Goal: Find specific page/section: Find specific page/section

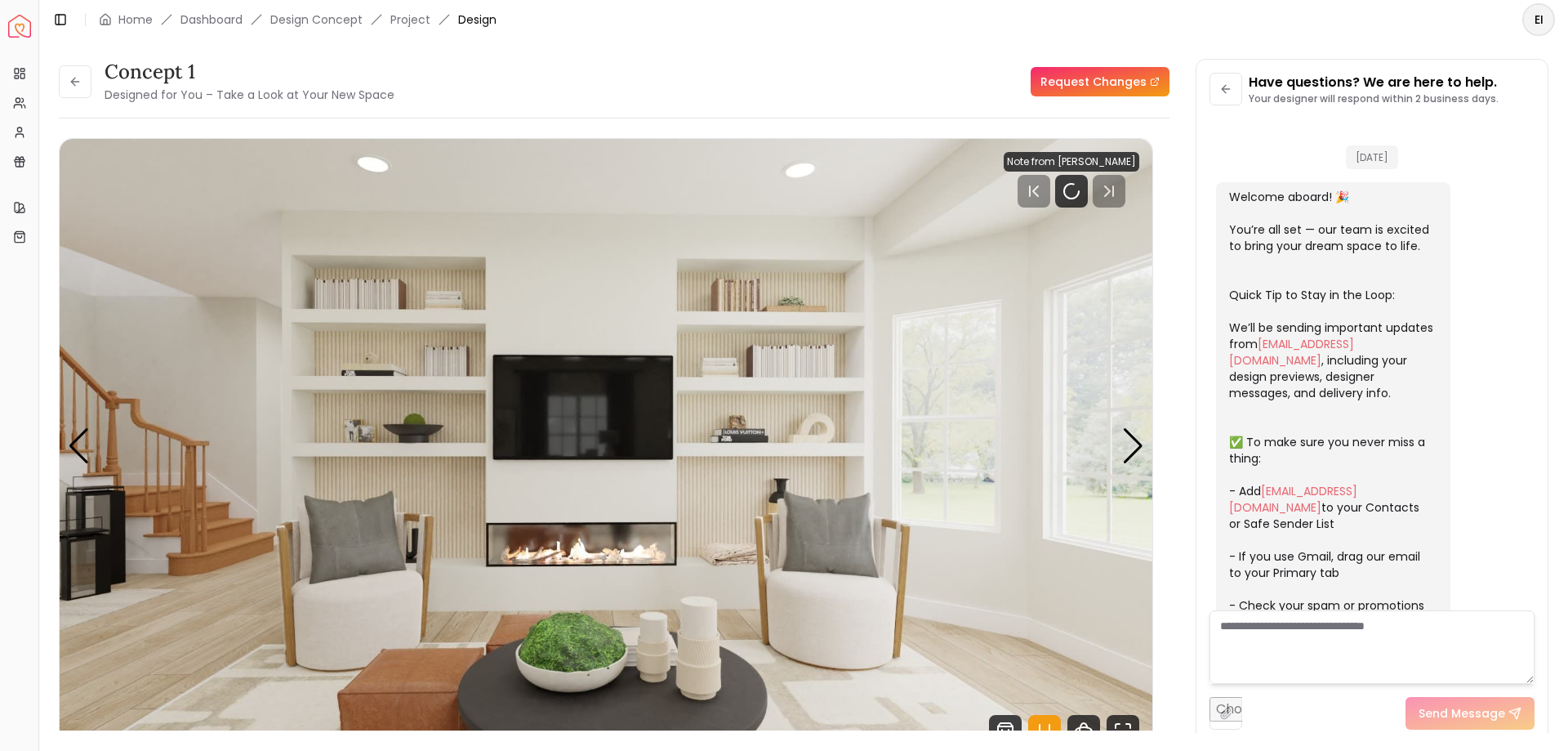
scroll to position [903, 0]
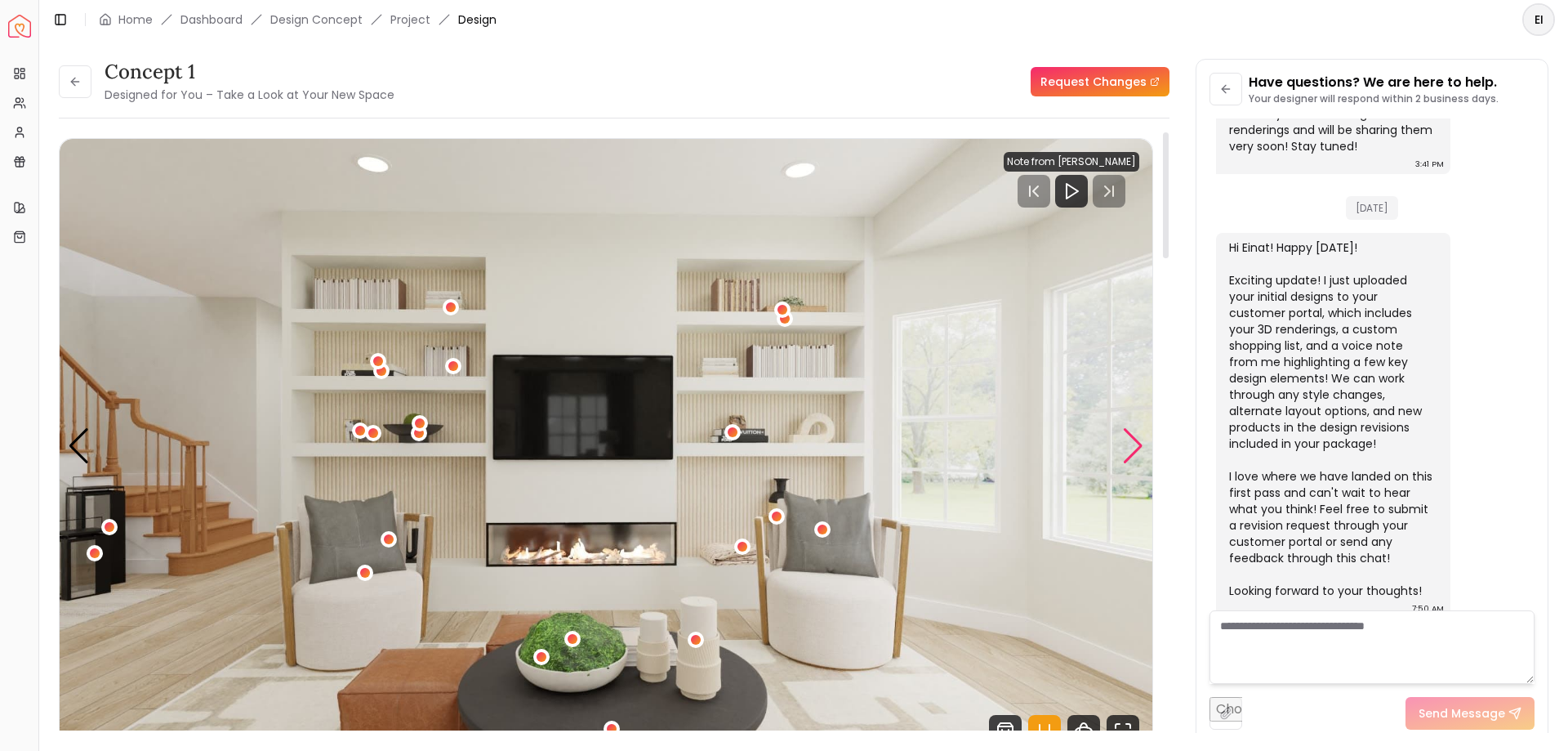
click at [1132, 444] on div "Next slide" at bounding box center [1133, 446] width 22 height 36
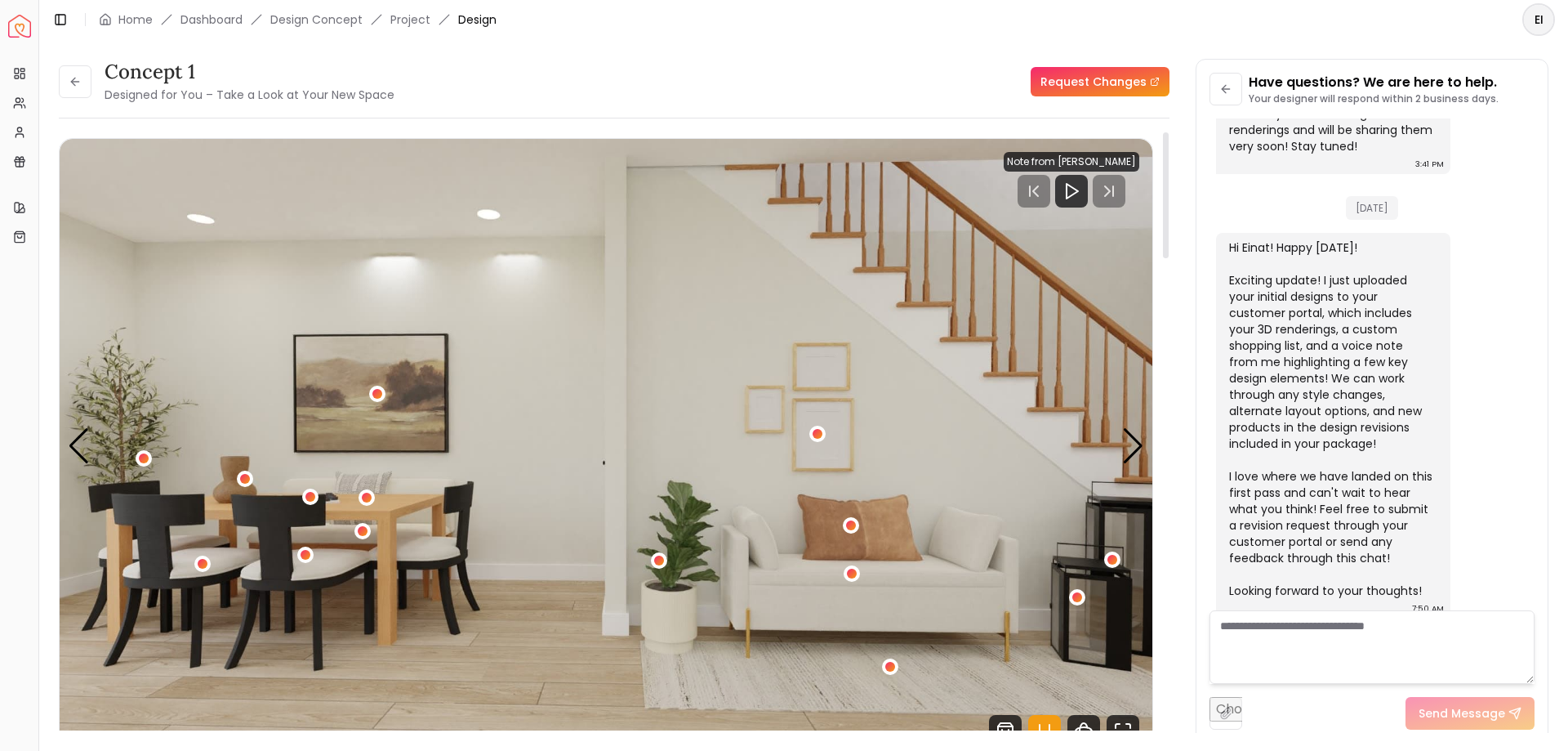
click at [1112, 189] on div at bounding box center [1071, 191] width 135 height 32
click at [1070, 186] on polygon "Play" at bounding box center [1072, 191] width 11 height 15
click at [69, 446] on div "Previous slide" at bounding box center [79, 446] width 22 height 36
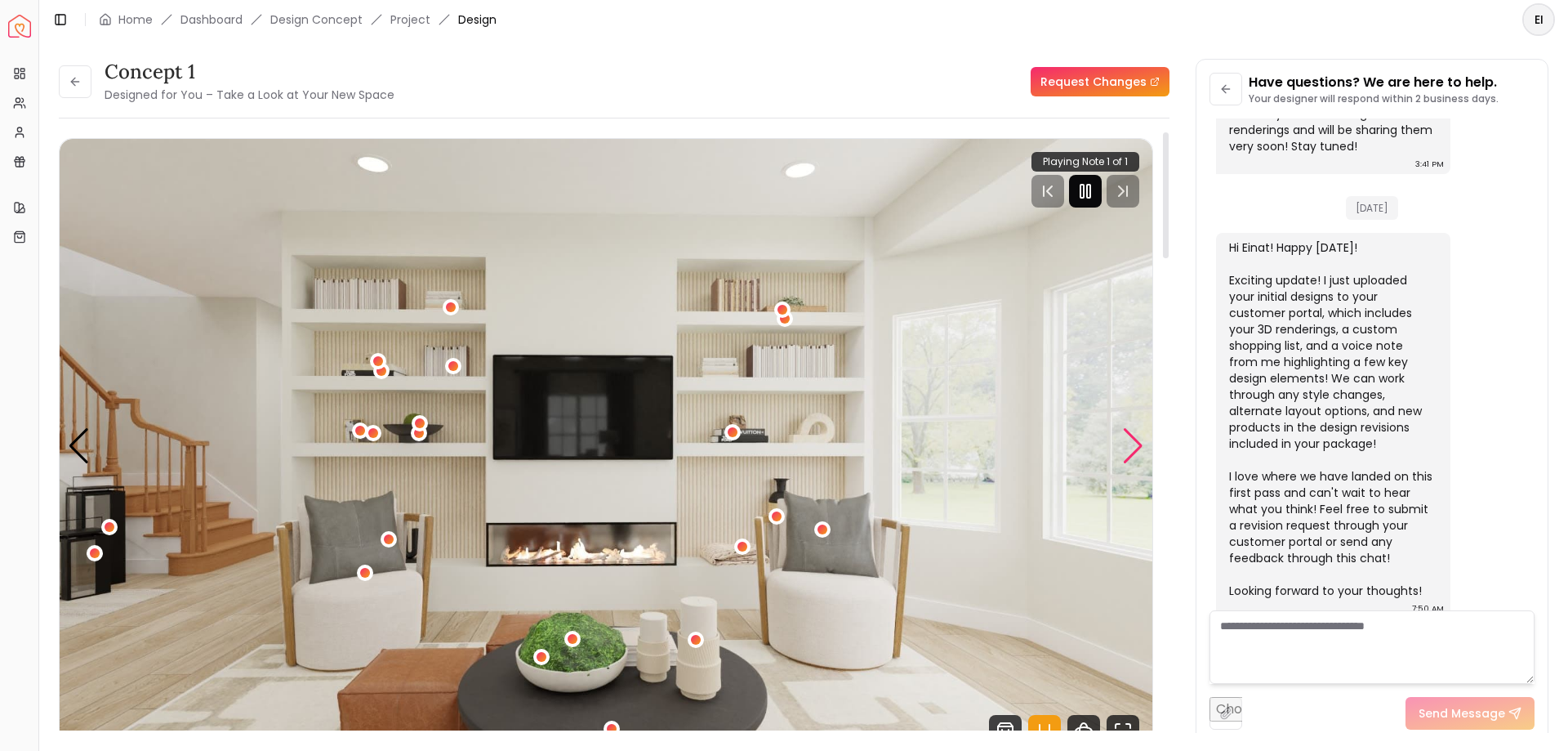
click at [1122, 439] on div "Next slide" at bounding box center [1133, 446] width 22 height 36
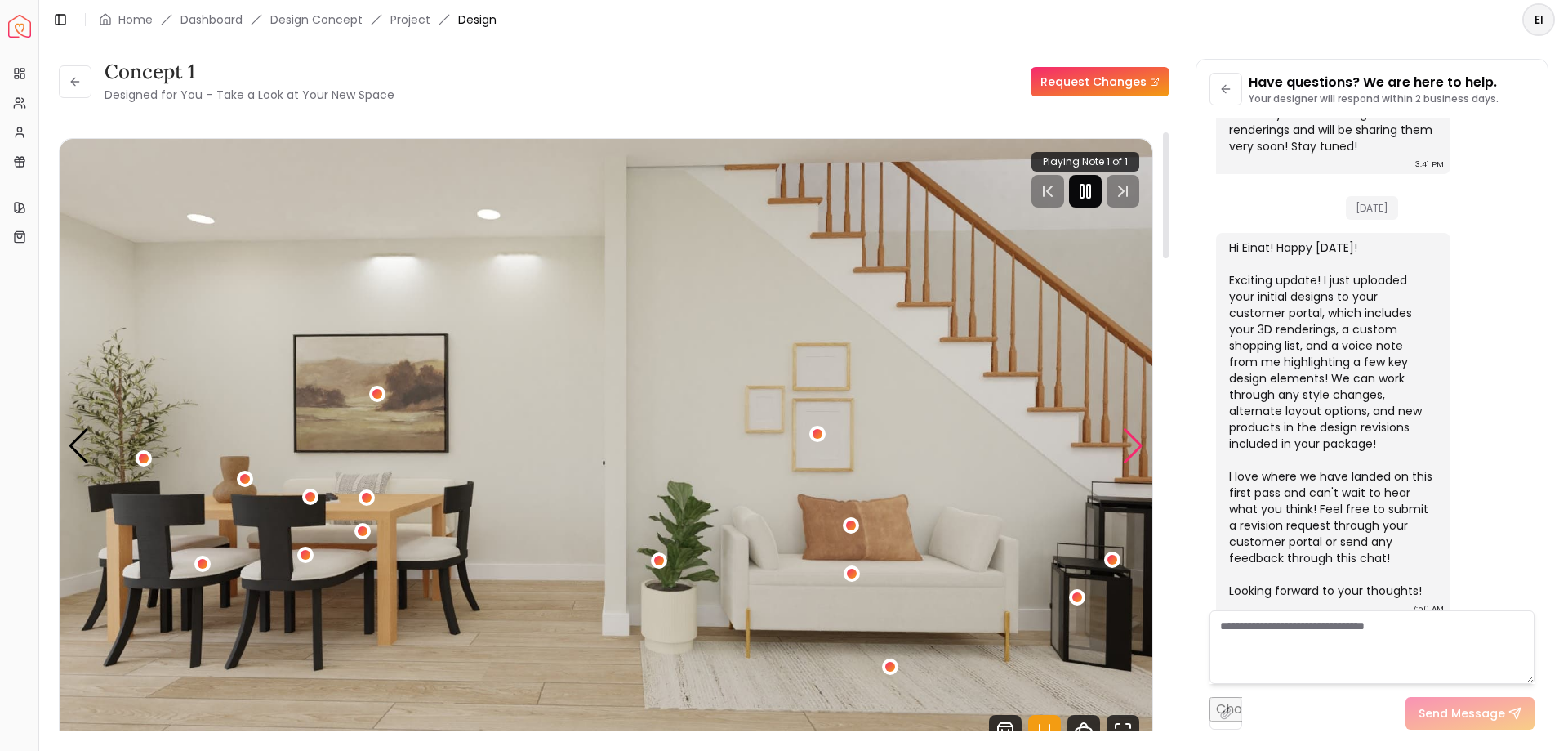
click at [1122, 439] on div "Next slide" at bounding box center [1133, 446] width 22 height 36
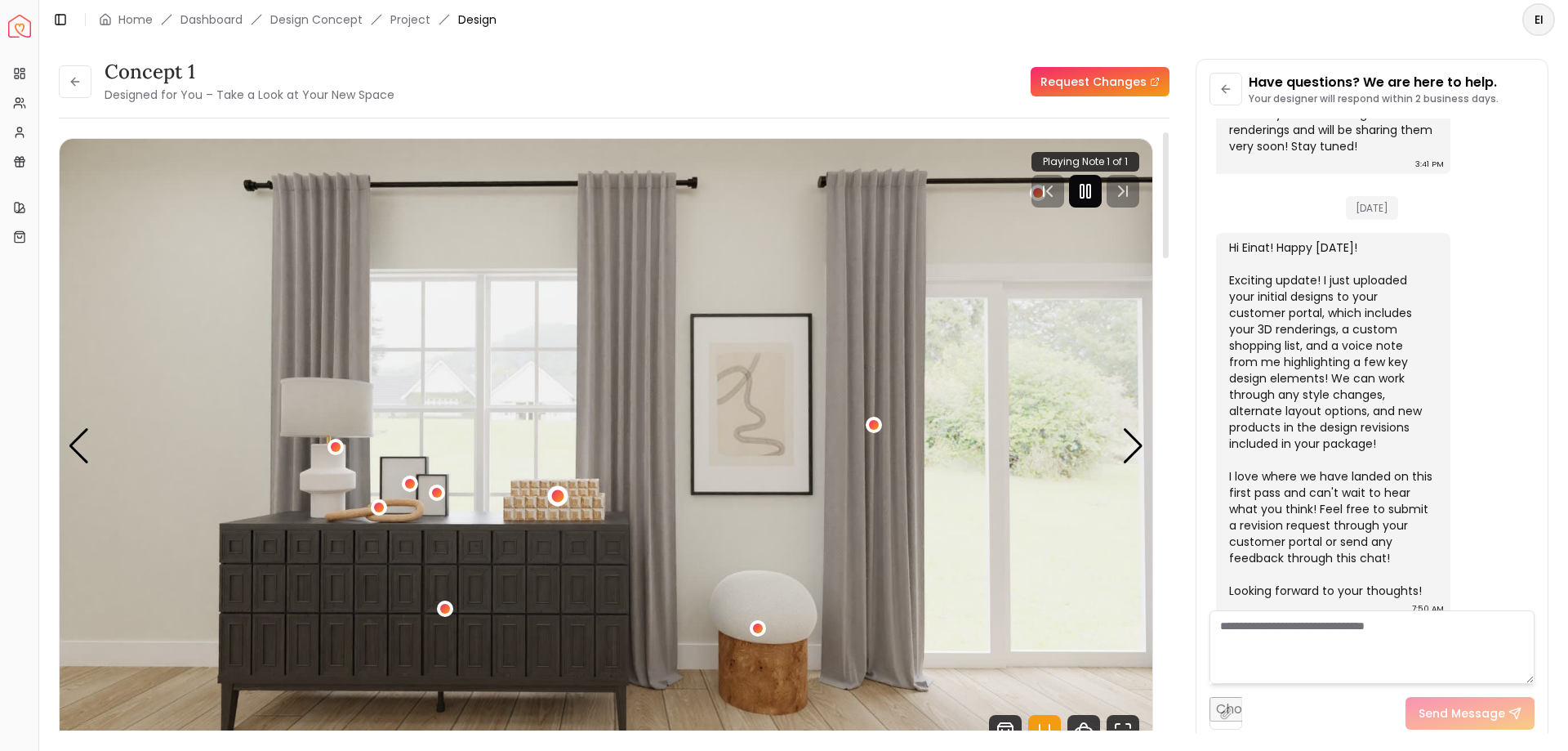
click at [553, 491] on div "3 / 6" at bounding box center [557, 496] width 12 height 12
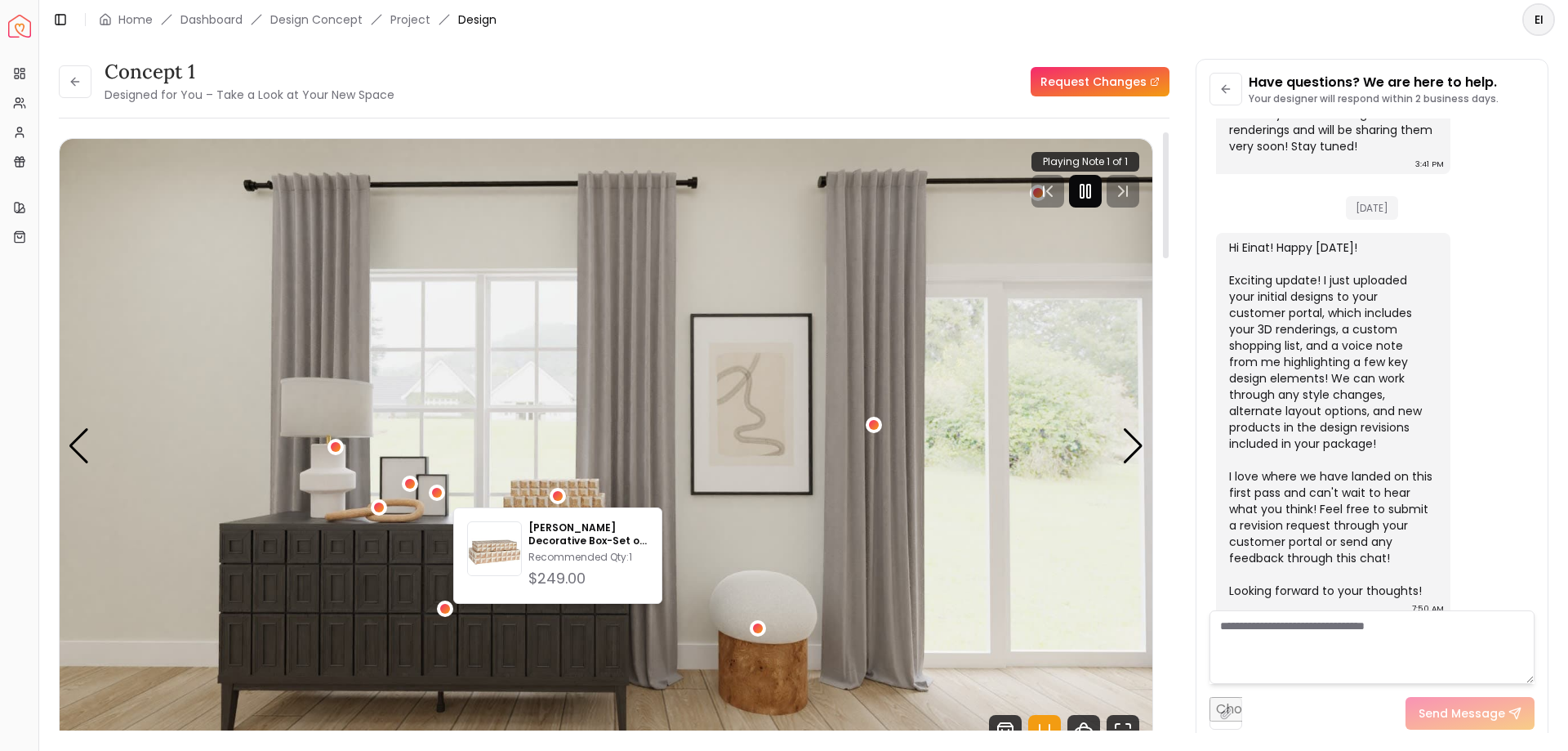
click at [677, 415] on img "3 / 6" at bounding box center [605, 446] width 1093 height 615
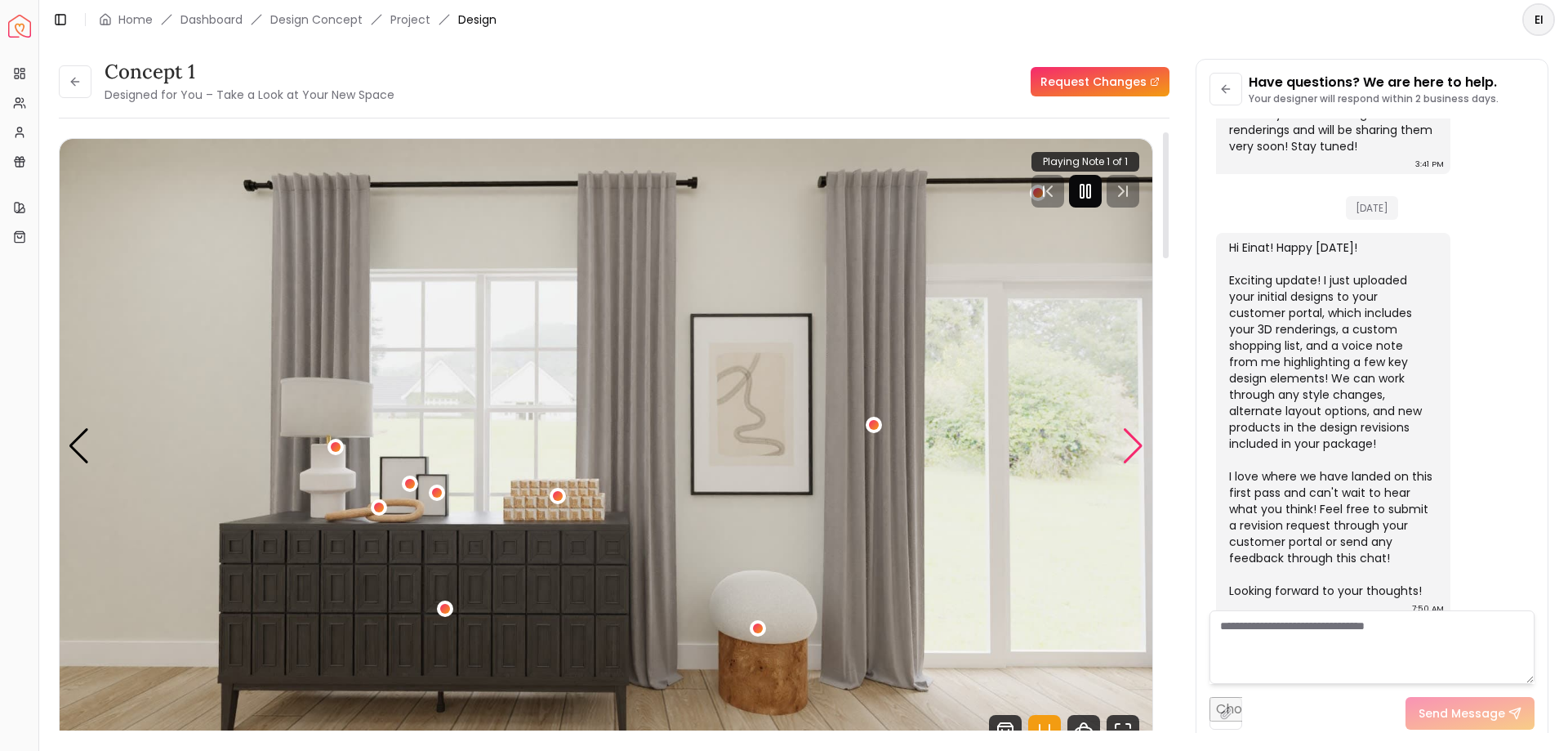
click at [1130, 443] on div "Next slide" at bounding box center [1133, 446] width 22 height 36
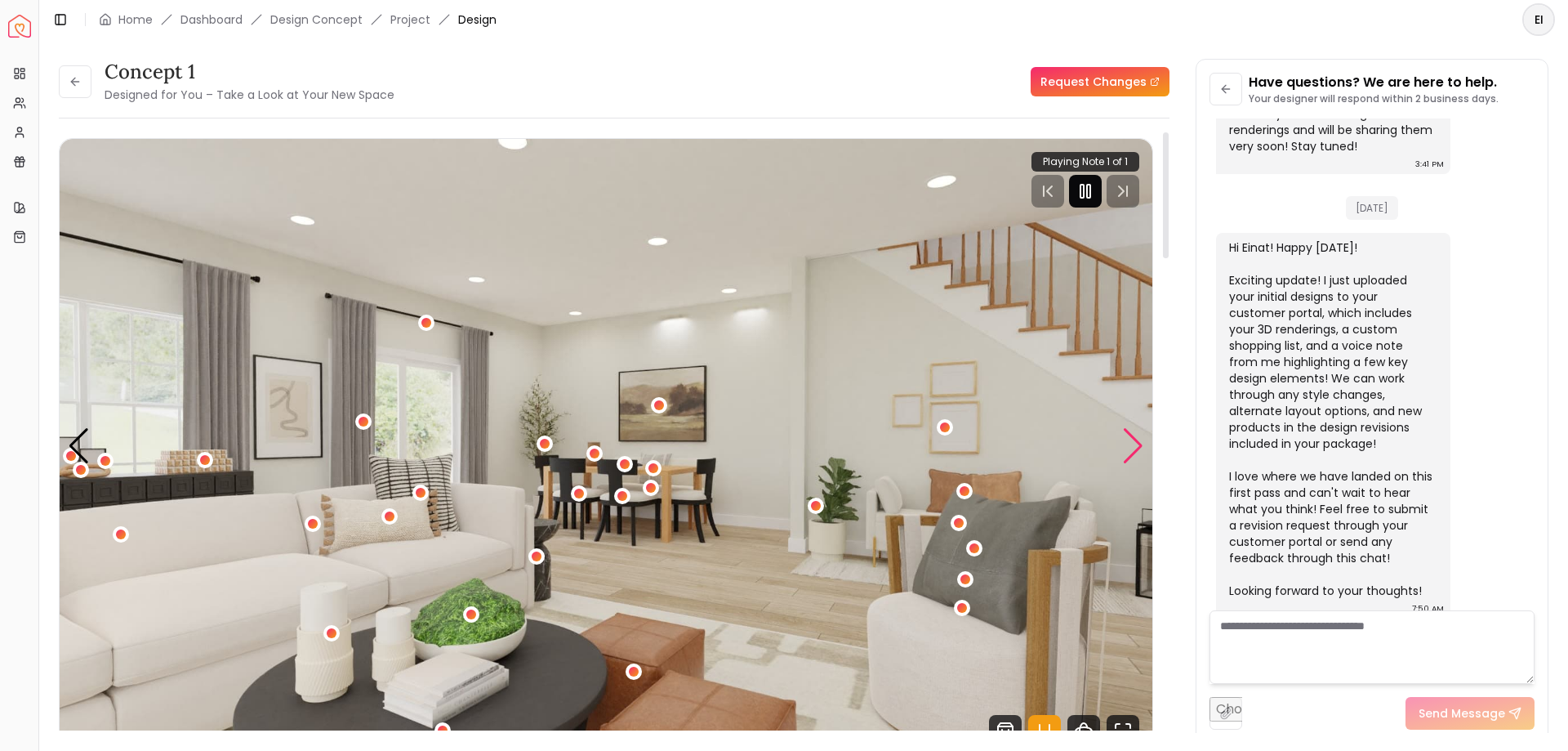
click at [1129, 442] on div "Next slide" at bounding box center [1133, 446] width 22 height 36
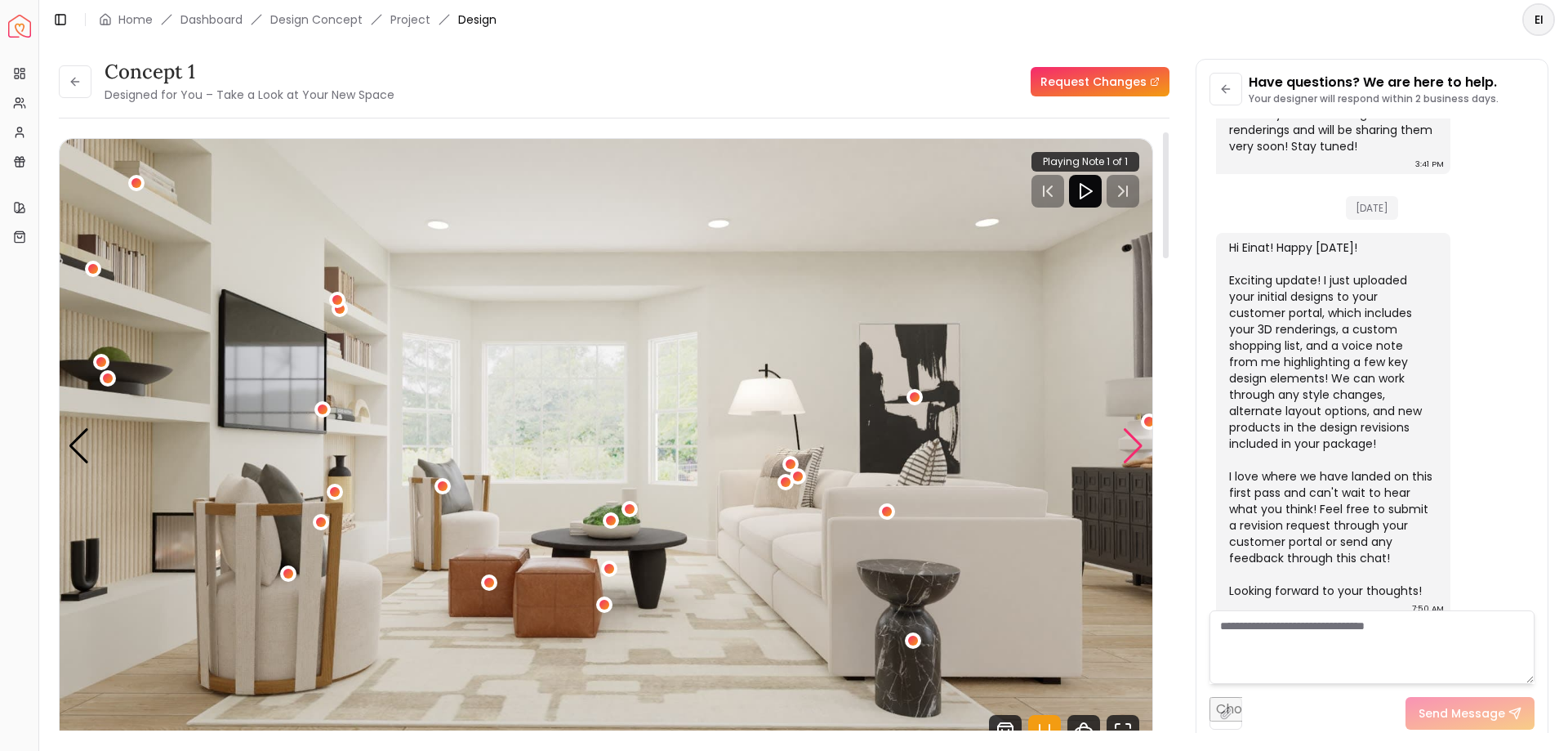
click at [1130, 449] on div "Next slide" at bounding box center [1133, 446] width 22 height 36
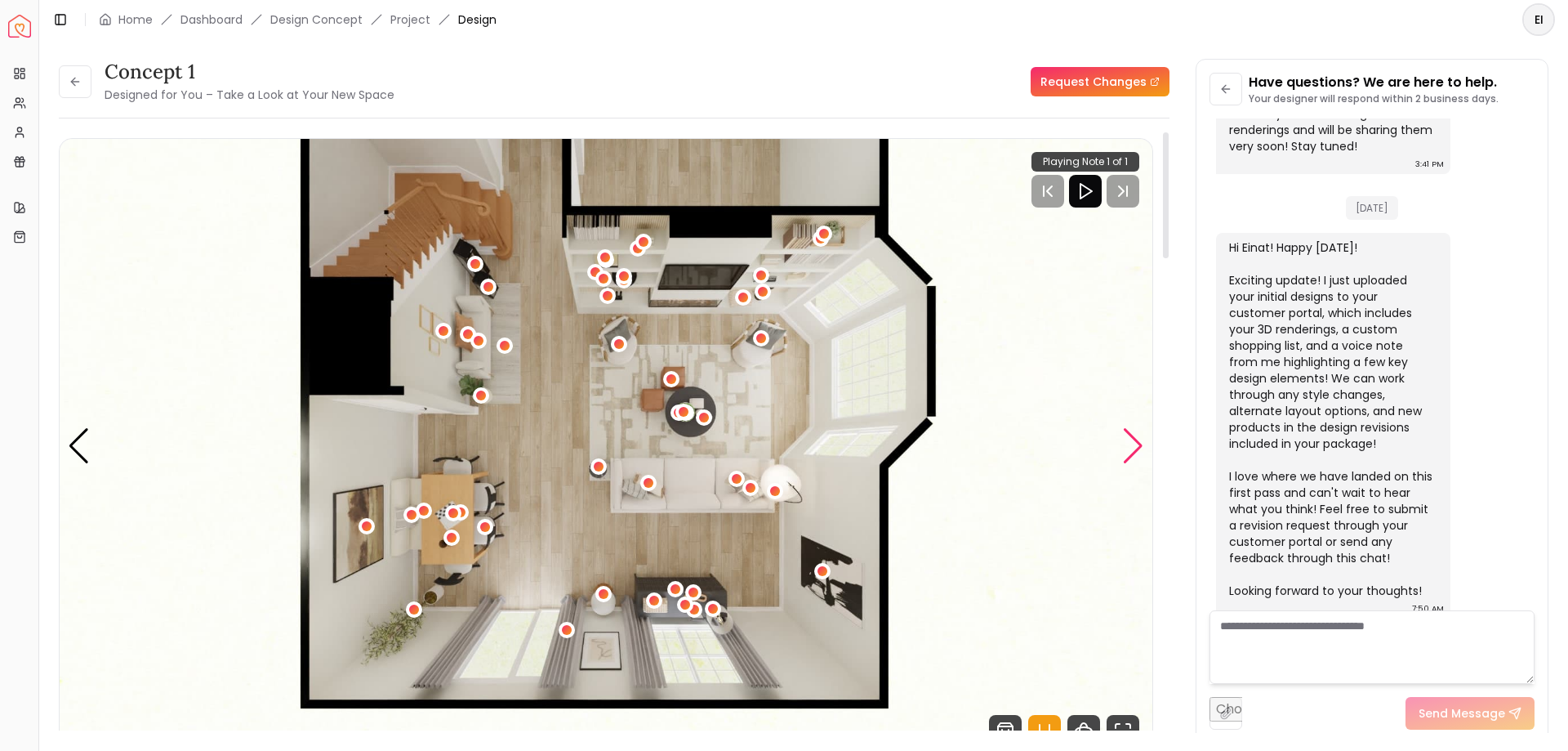
click at [1130, 449] on div "Next slide" at bounding box center [1133, 446] width 22 height 36
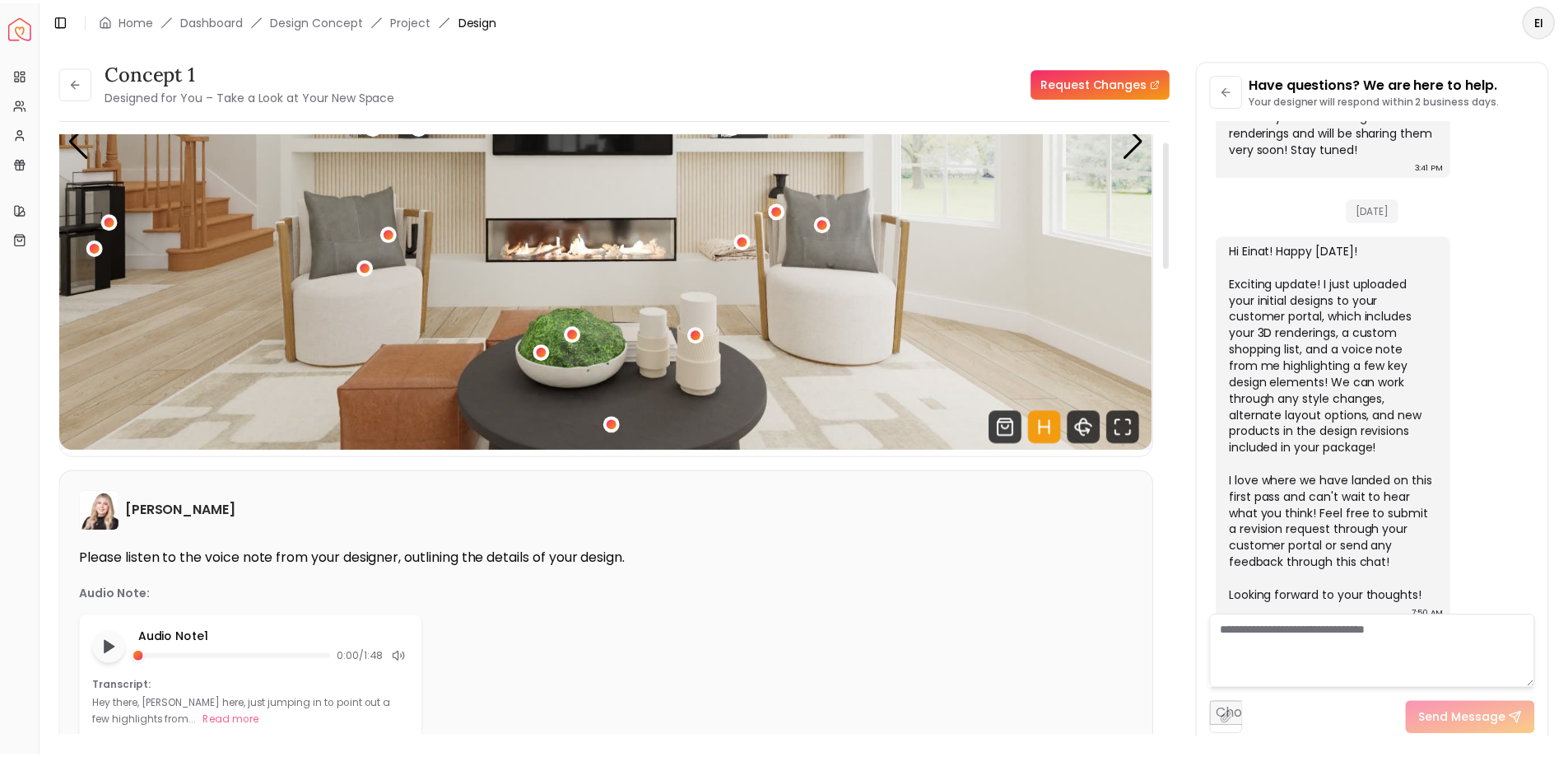
scroll to position [0, 0]
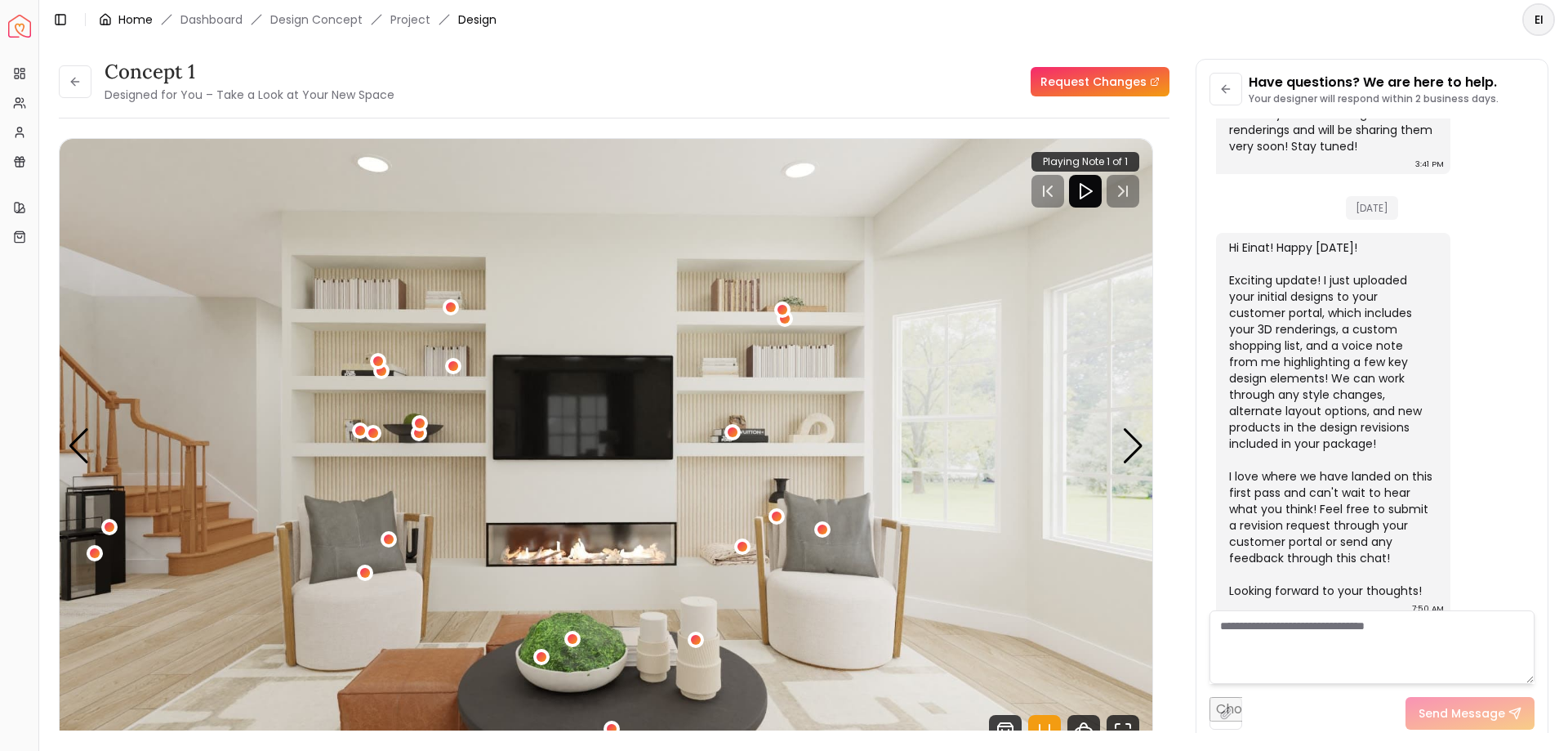
click at [122, 13] on link "Home" at bounding box center [135, 19] width 34 height 17
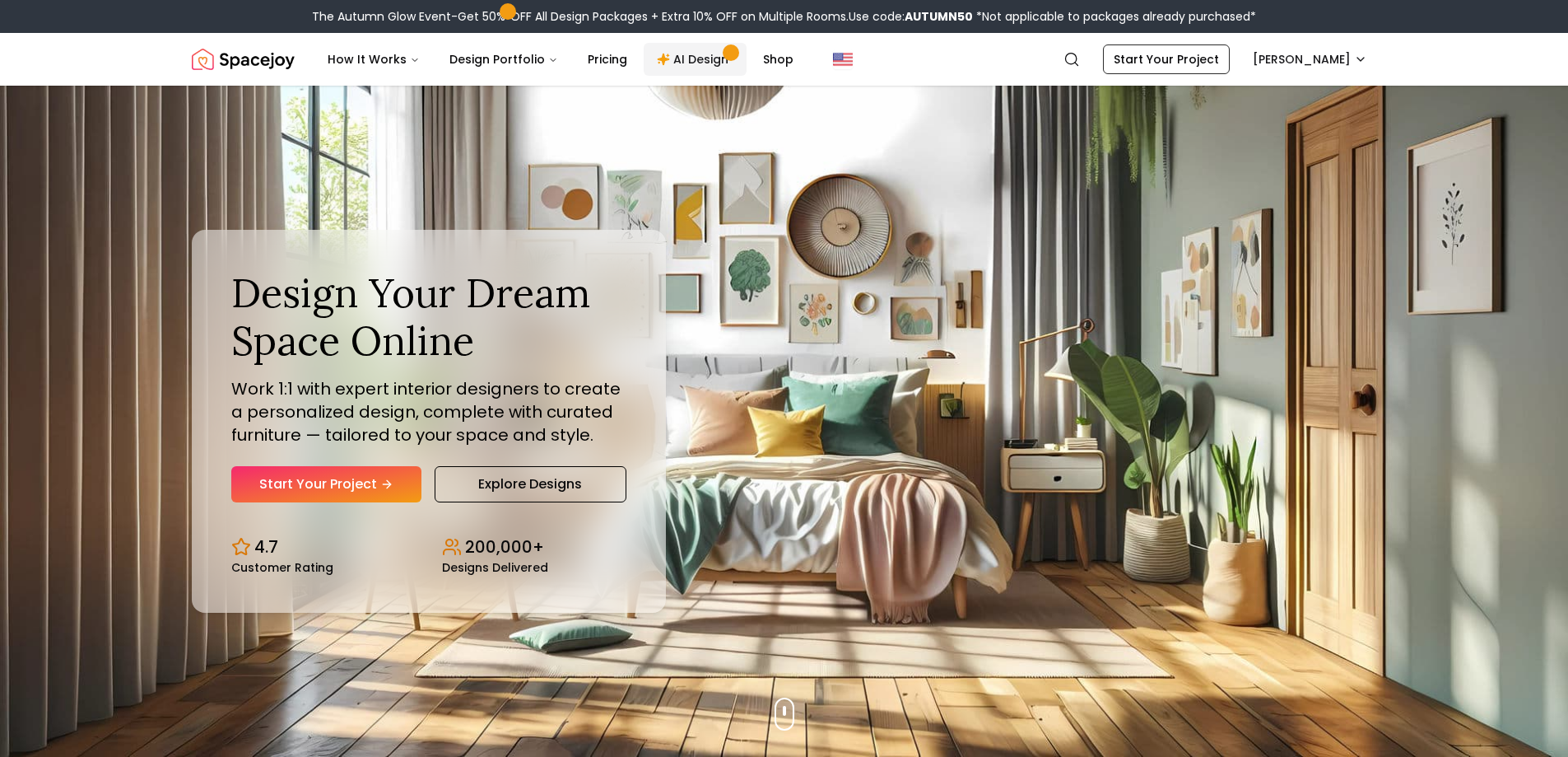
click at [682, 61] on link "AI Design" at bounding box center [695, 59] width 103 height 33
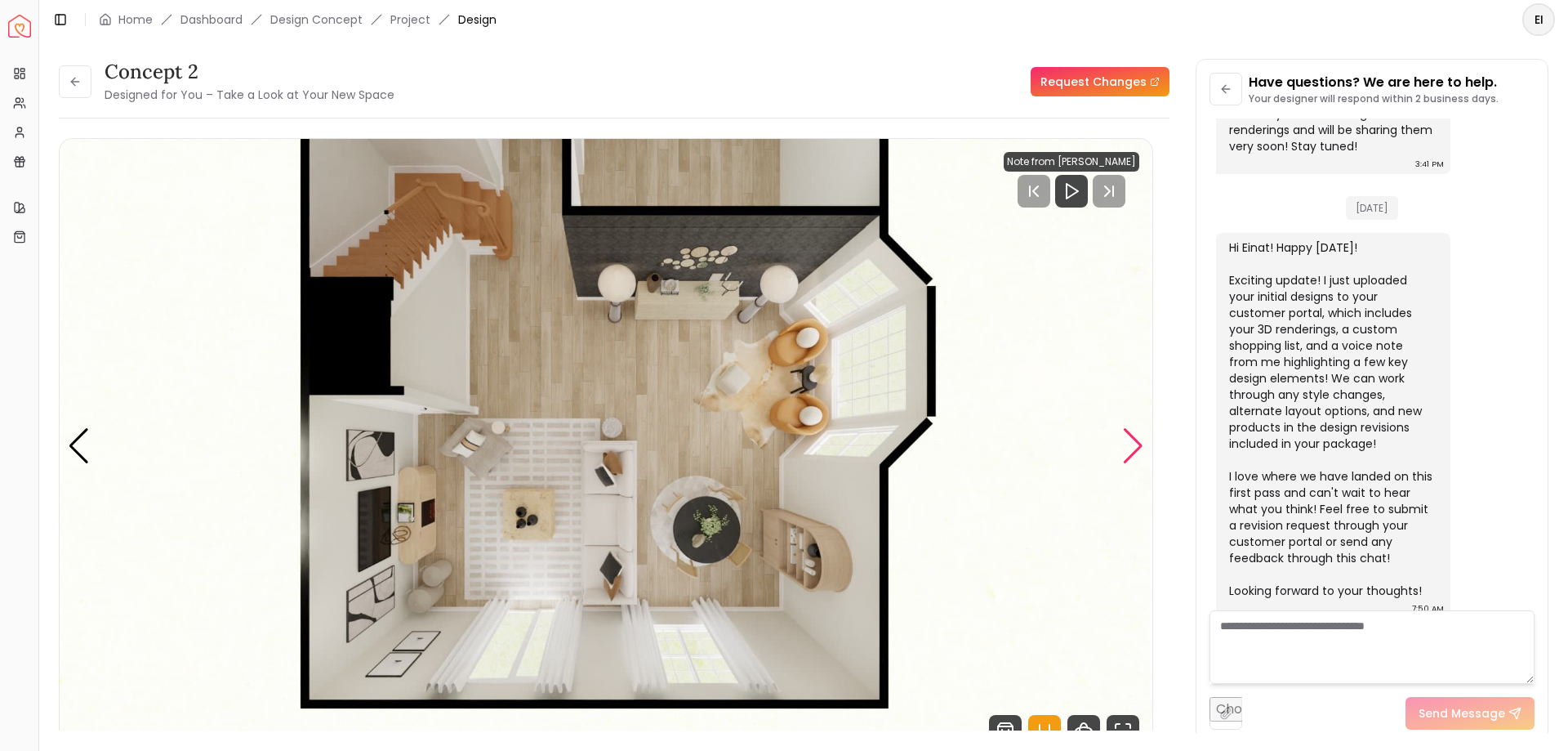
click at [1126, 441] on div "Next slide" at bounding box center [1133, 446] width 22 height 36
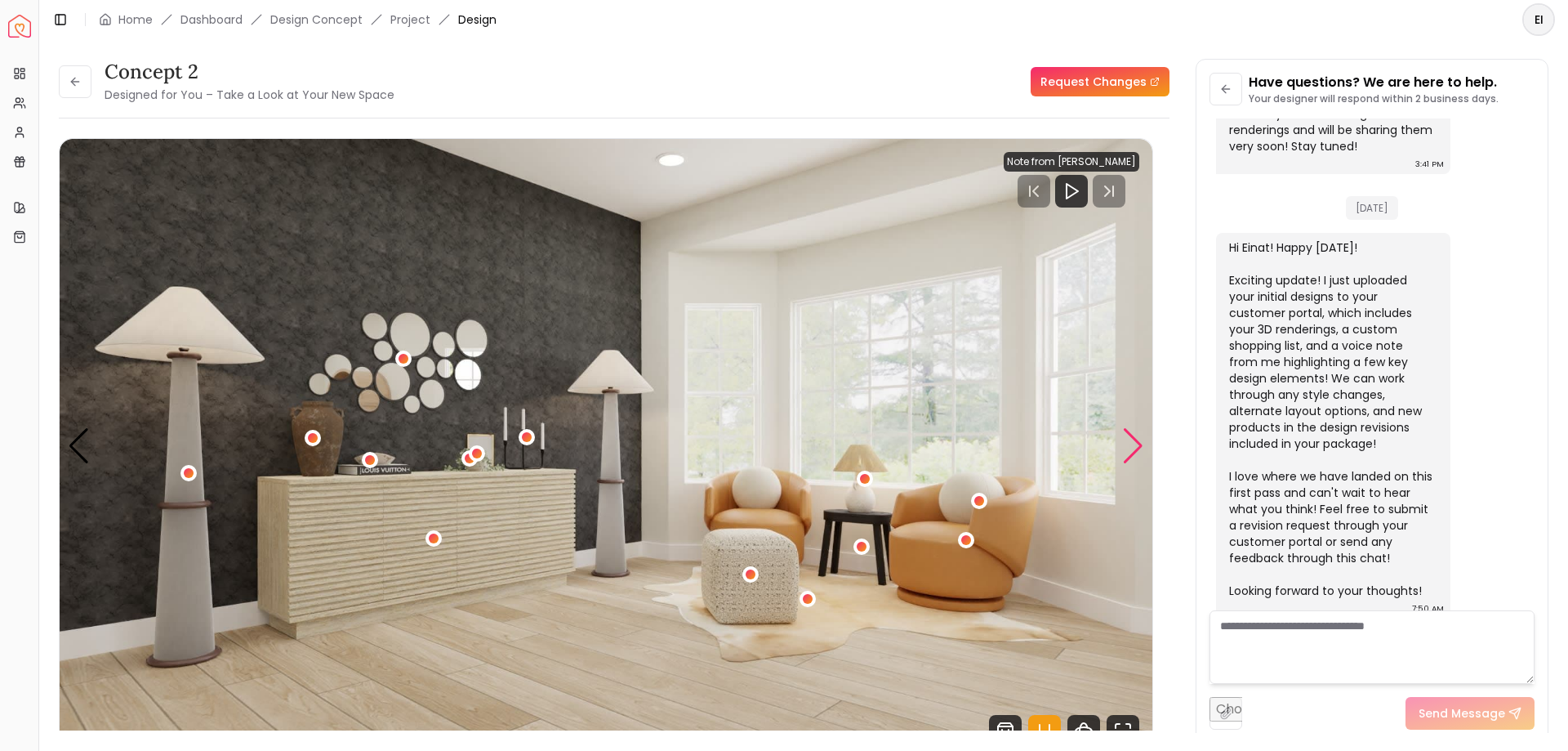
click at [1126, 441] on div "Next slide" at bounding box center [1133, 446] width 22 height 36
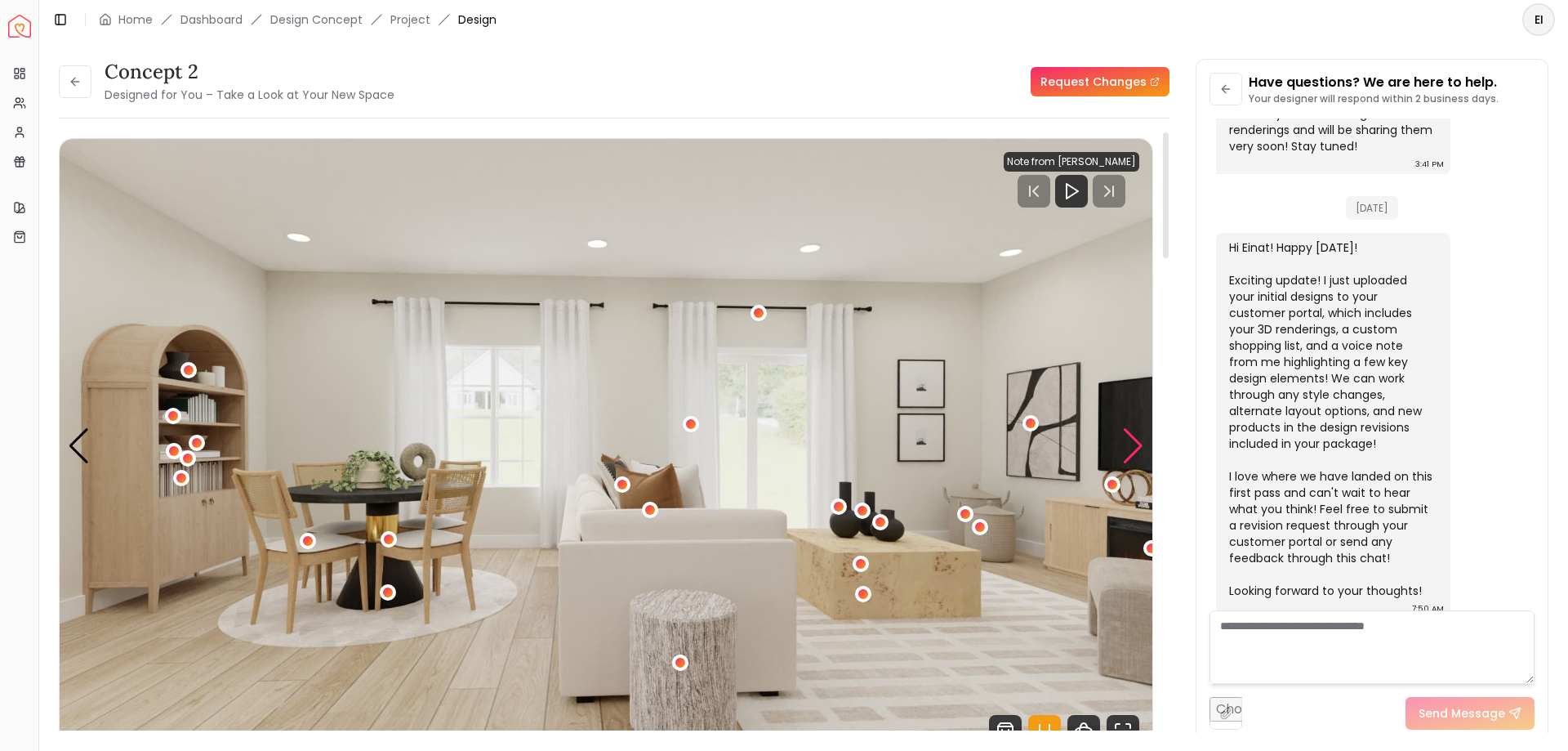
click at [1143, 452] on div "Next slide" at bounding box center [1133, 446] width 22 height 36
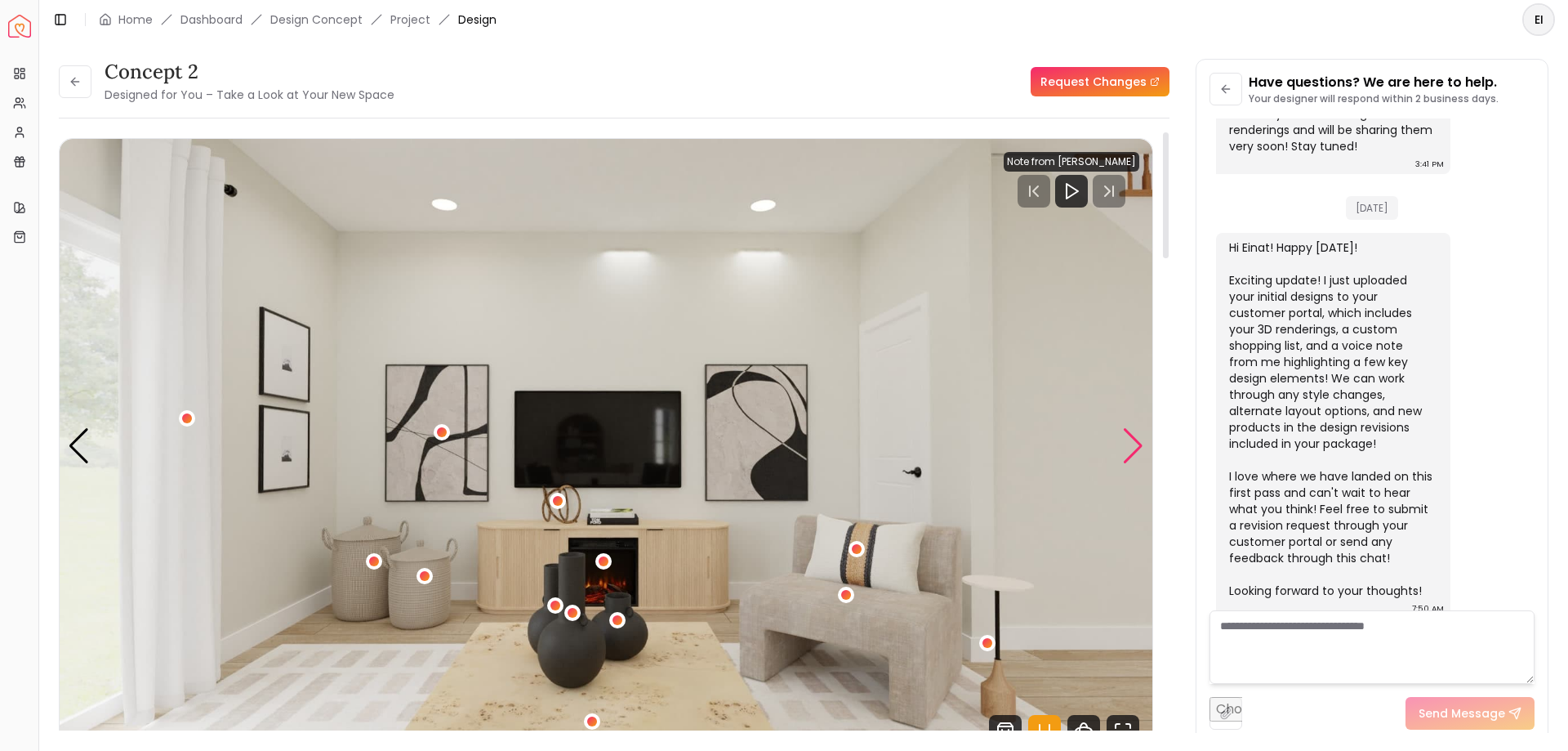
click at [1130, 450] on div "Next slide" at bounding box center [1133, 446] width 22 height 36
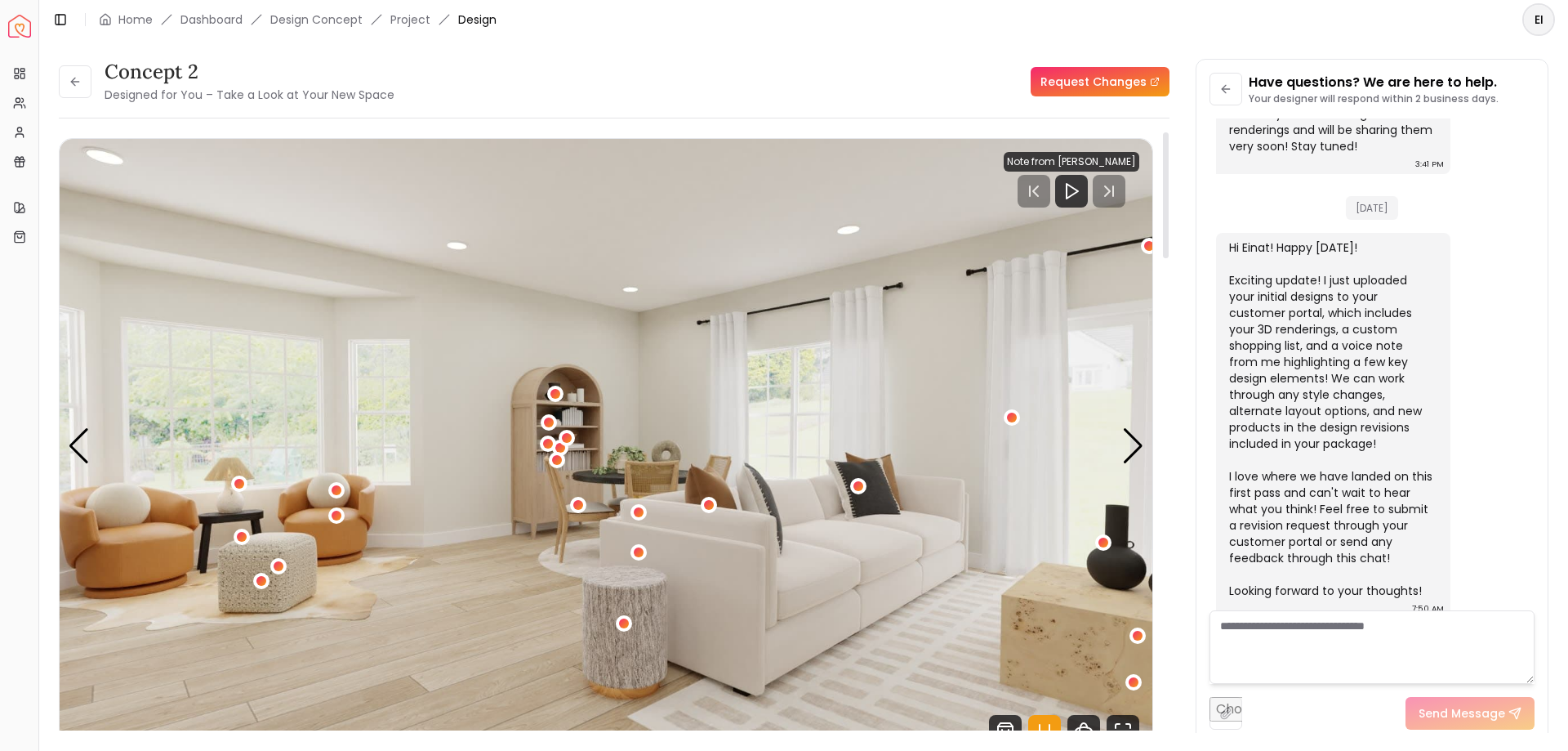
click at [1113, 446] on img "5 / 6" at bounding box center [605, 446] width 1093 height 615
click at [1138, 442] on div "Next slide" at bounding box center [1133, 446] width 22 height 36
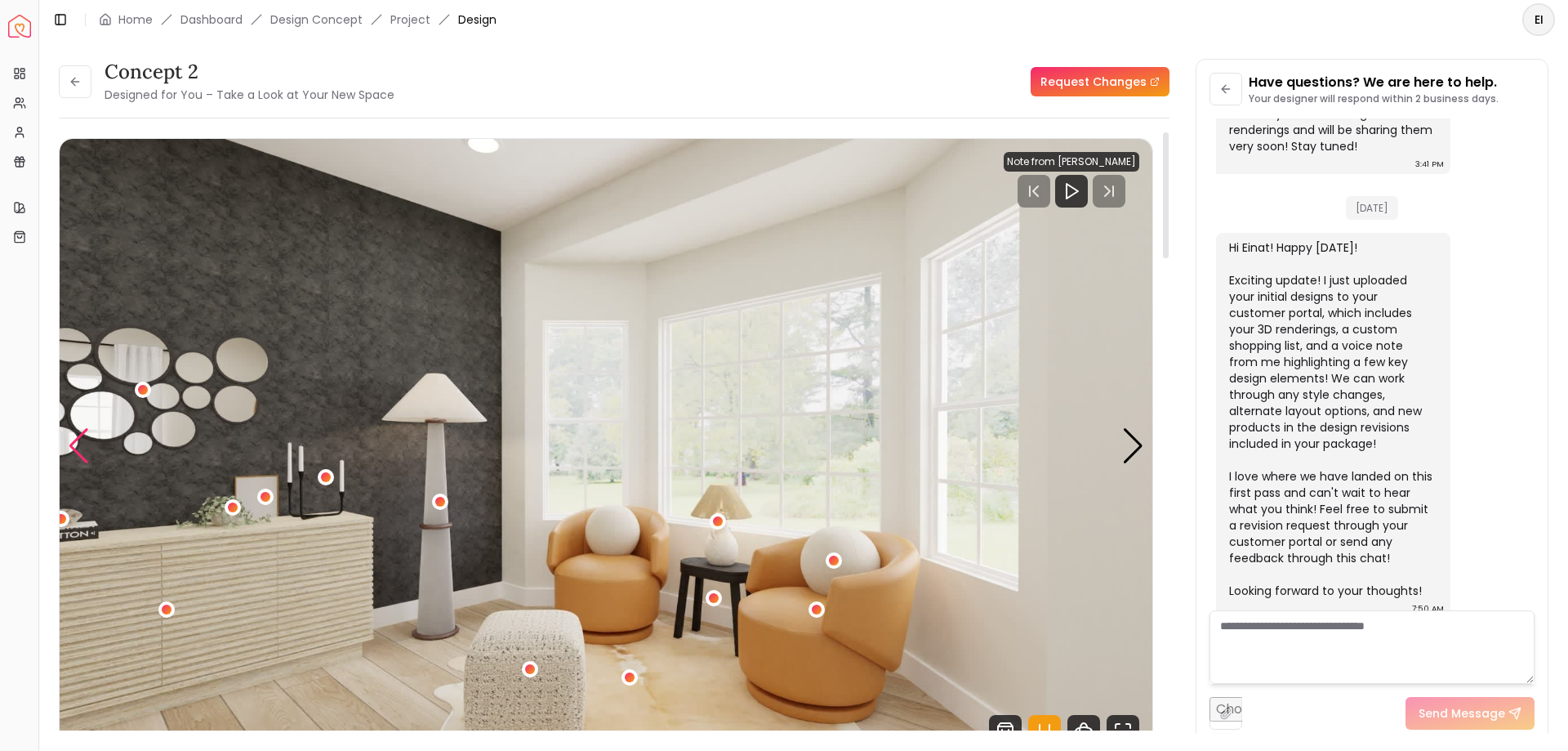
click at [71, 439] on div "Previous slide" at bounding box center [79, 446] width 22 height 36
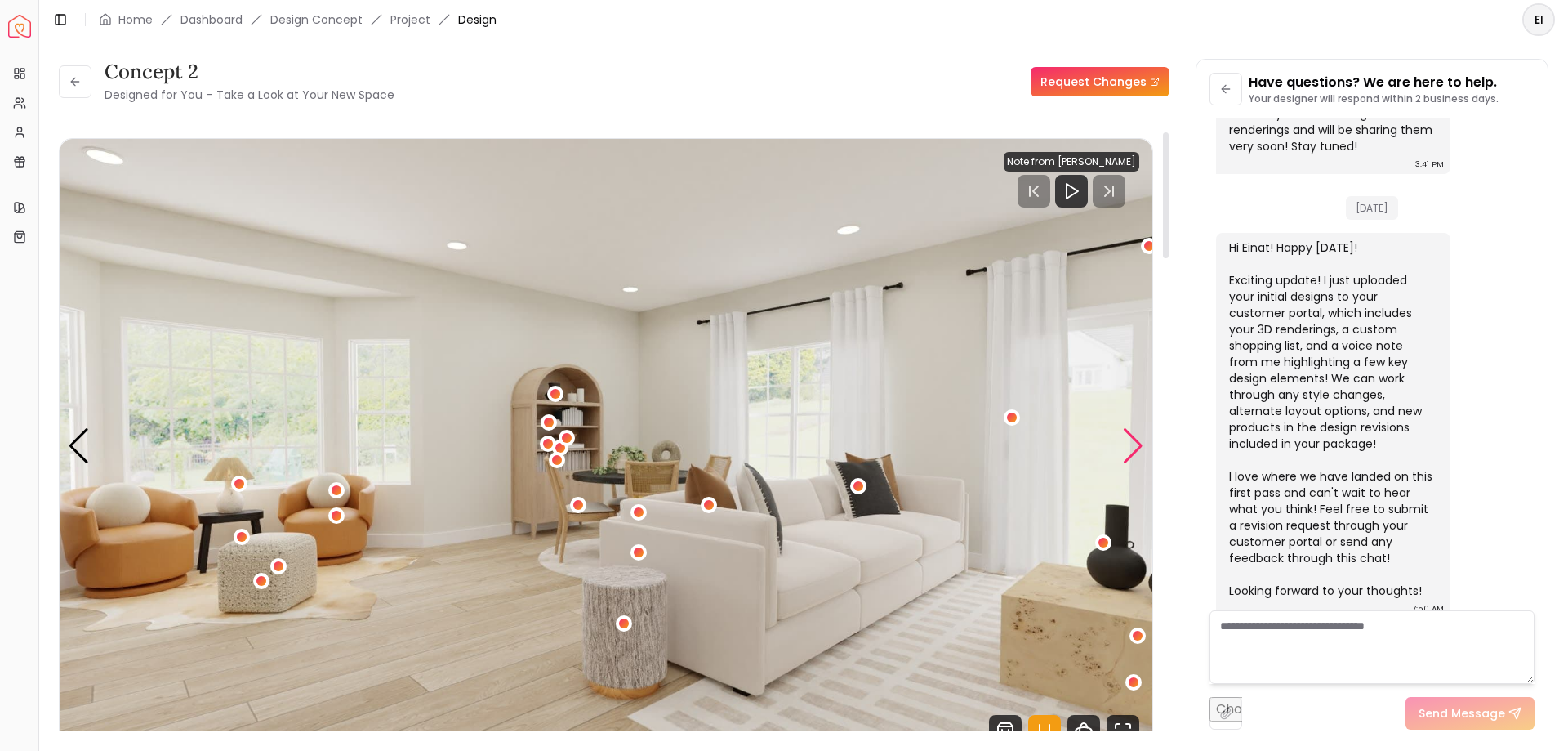
click at [1130, 441] on div "Next slide" at bounding box center [1133, 446] width 22 height 36
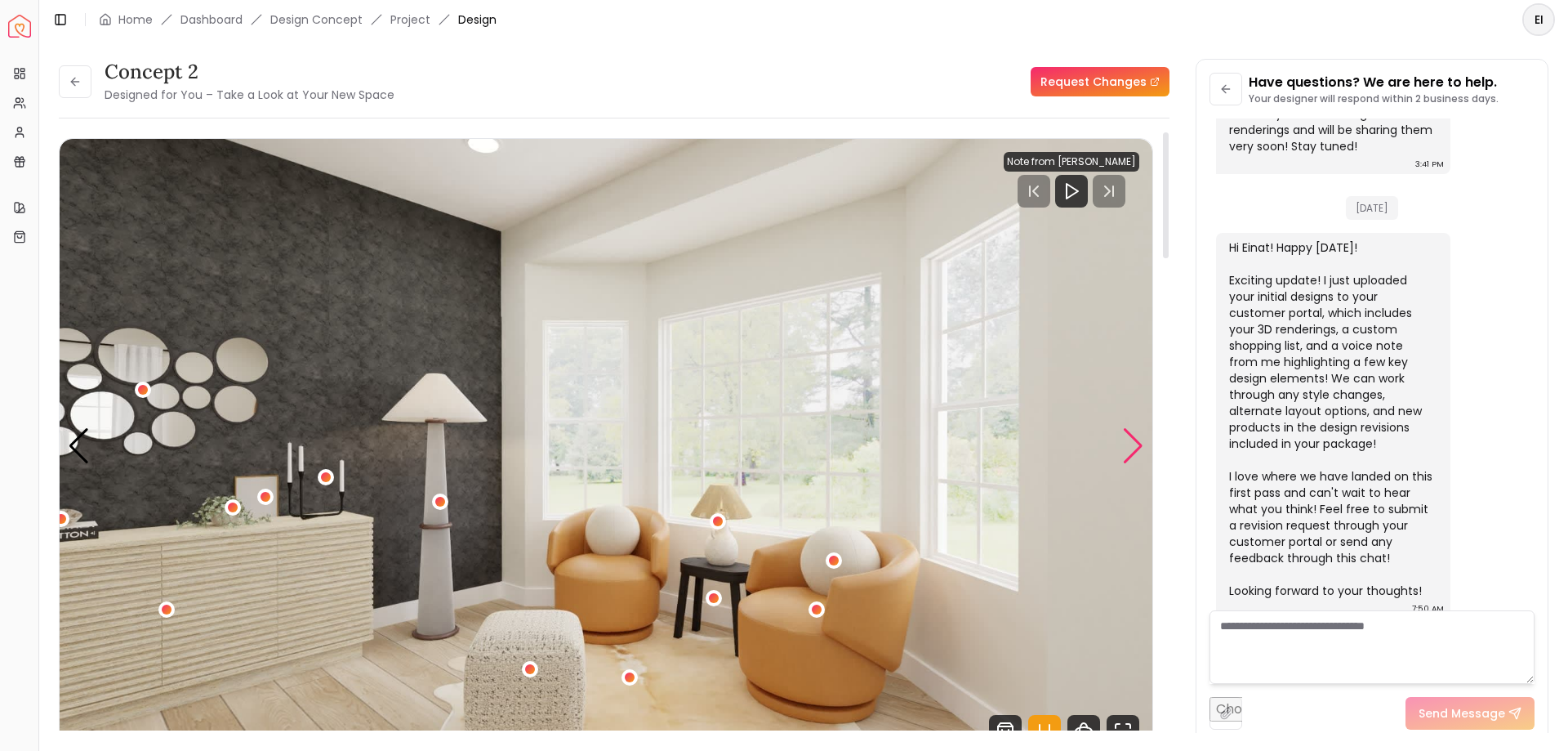
click at [1130, 441] on div "Next slide" at bounding box center [1133, 446] width 22 height 36
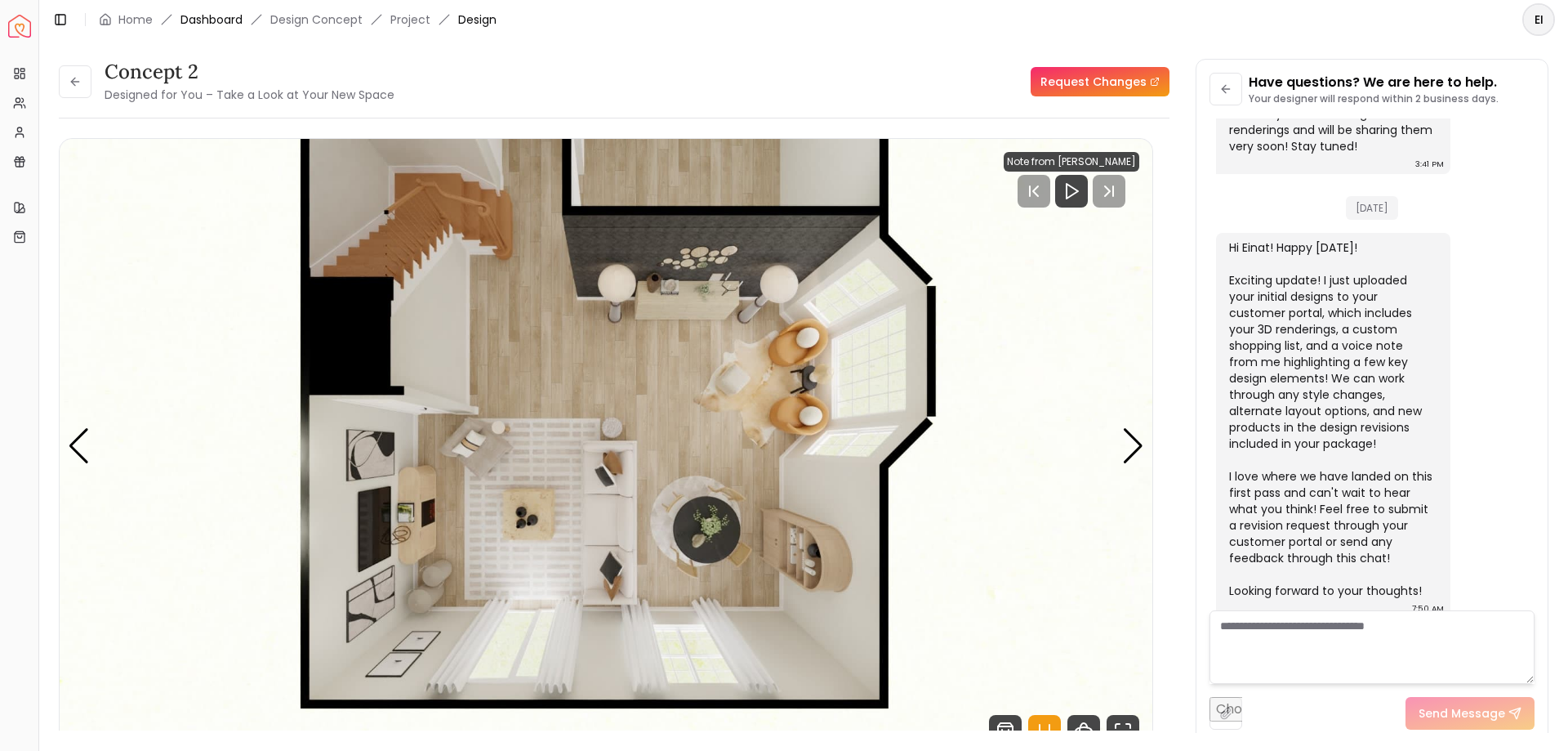
click at [209, 19] on link "Dashboard" at bounding box center [211, 19] width 62 height 17
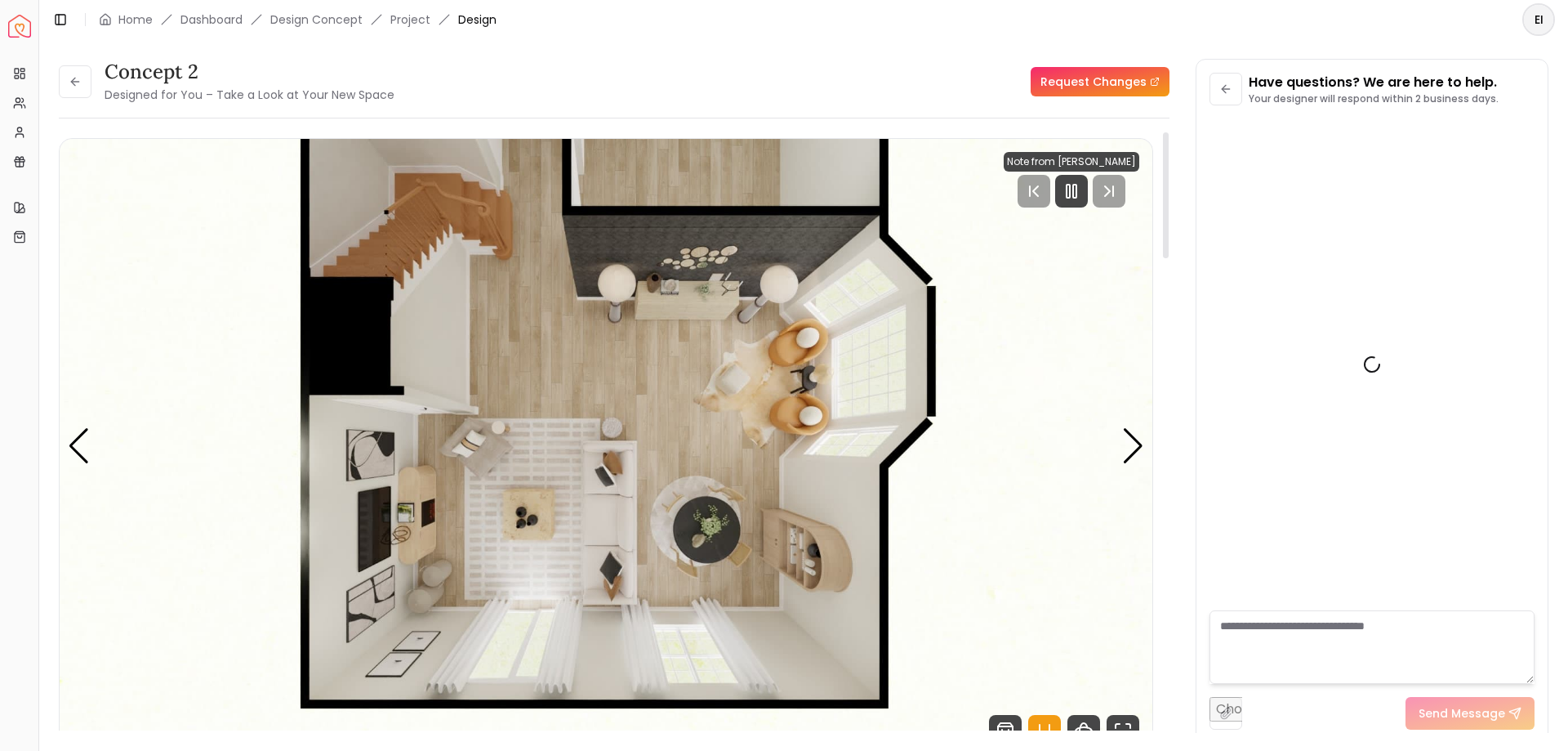
scroll to position [903, 0]
